Goal: Information Seeking & Learning: Learn about a topic

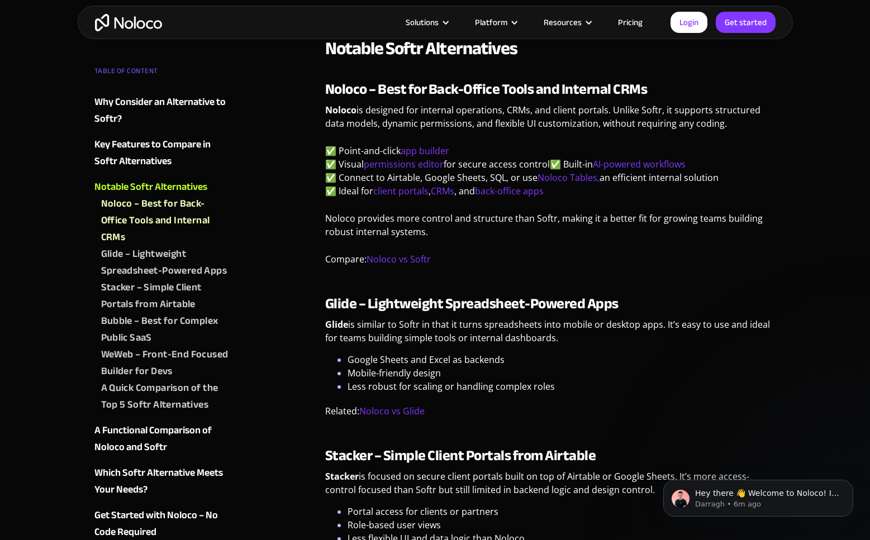
scroll to position [1168, 0]
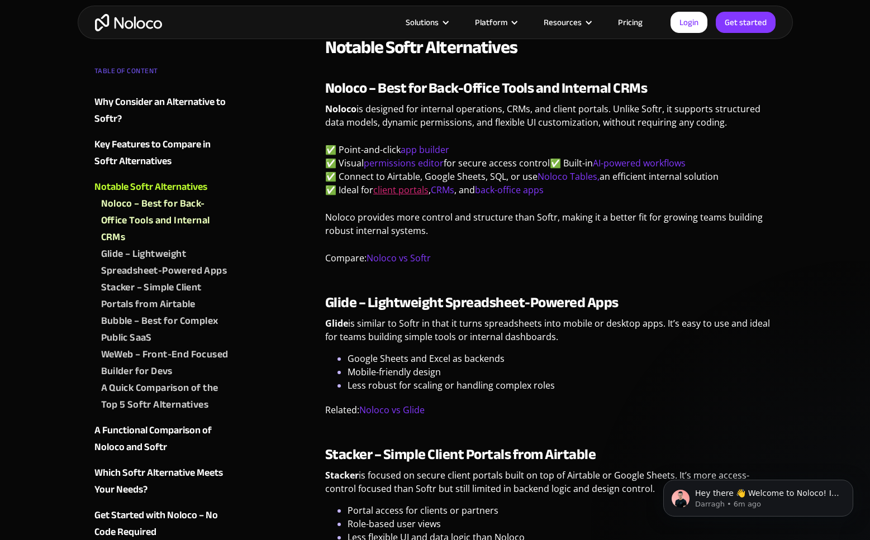
click at [400, 192] on link "client portals" at bounding box center [400, 190] width 55 height 12
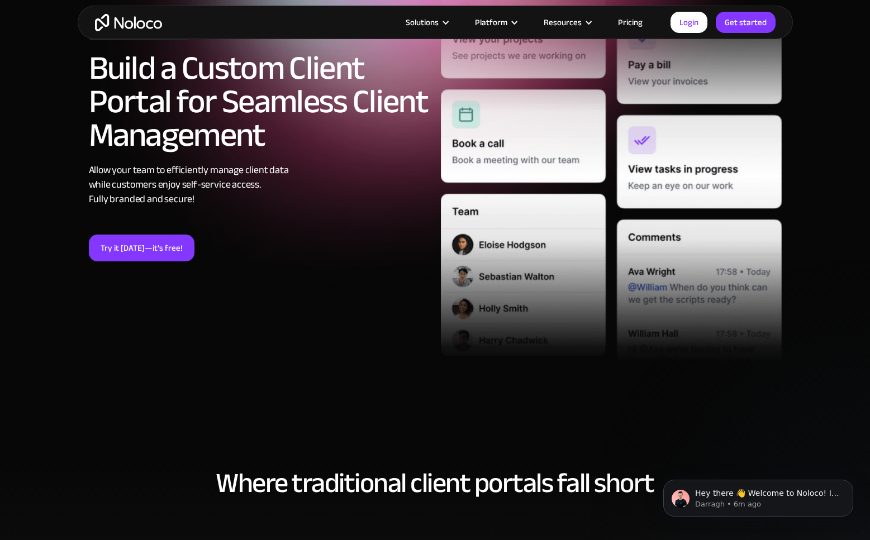
scroll to position [168, 0]
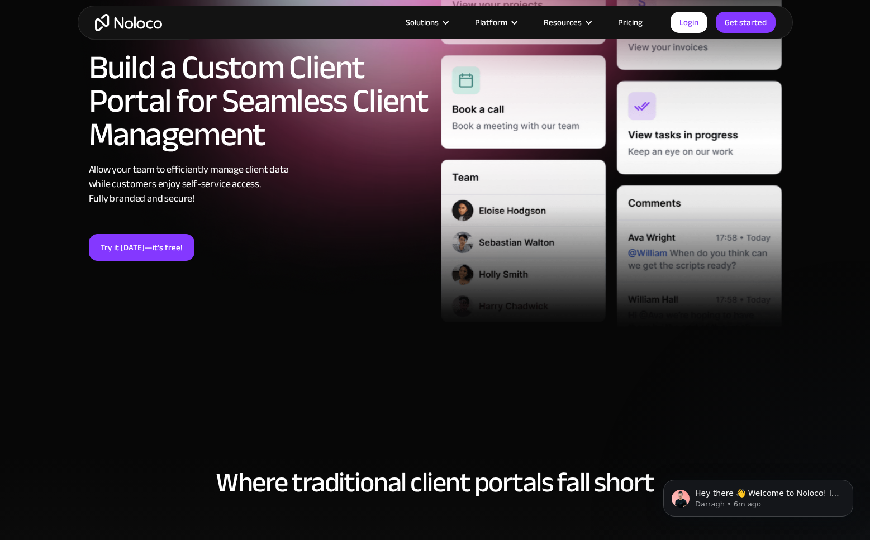
click at [634, 25] on link "Pricing" at bounding box center [630, 22] width 52 height 15
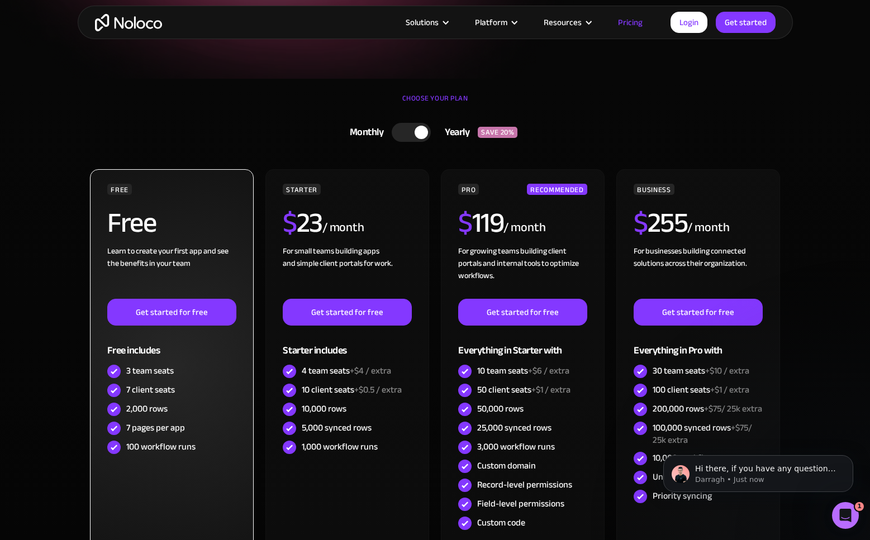
scroll to position [20, 0]
